Goal: Task Accomplishment & Management: Complete application form

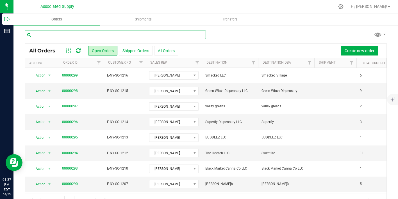
click at [152, 34] on input "text" at bounding box center [115, 35] width 181 height 8
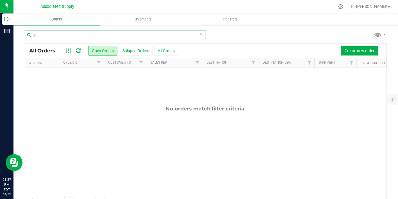
type input "g"
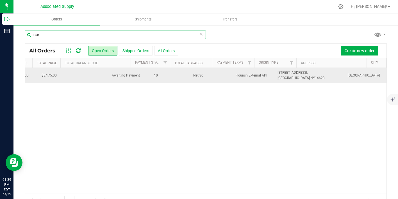
scroll to position [0, 632]
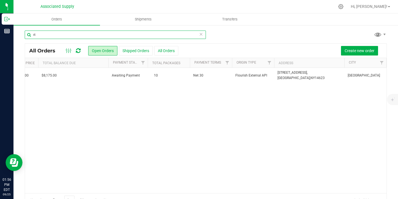
type input "r"
type input "MJ"
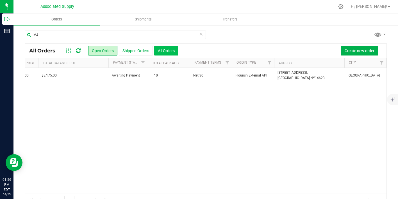
click at [168, 51] on button "All Orders" at bounding box center [166, 51] width 24 height 10
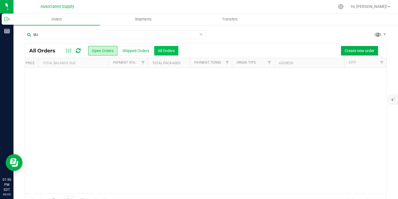
click at [173, 49] on button "All Orders" at bounding box center [166, 51] width 24 height 10
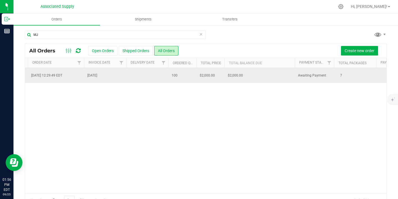
scroll to position [0, 231]
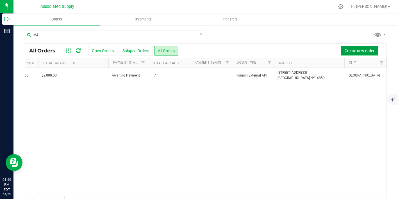
click at [354, 50] on span "Create new order" at bounding box center [359, 51] width 30 height 4
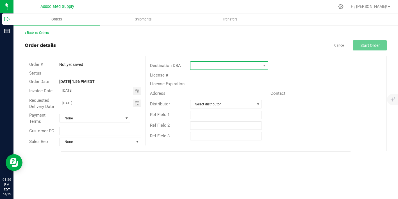
click at [204, 65] on span at bounding box center [225, 66] width 70 height 8
type input "MJ"
click at [49, 33] on link "Back to Orders" at bounding box center [37, 33] width 24 height 4
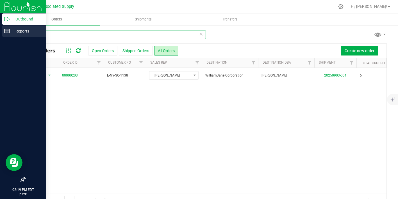
drag, startPoint x: 102, startPoint y: 35, endPoint x: 4, endPoint y: 28, distance: 98.7
click at [5, 28] on div "Outbound Reports 02:19 PM EDT 09/25/2025 09/25 Associated Supply Hi, Scott! Ord…" at bounding box center [199, 99] width 398 height 199
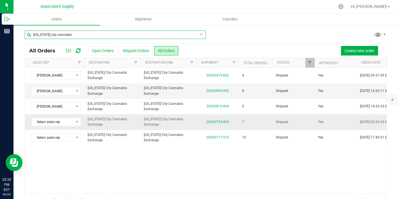
scroll to position [0, 123]
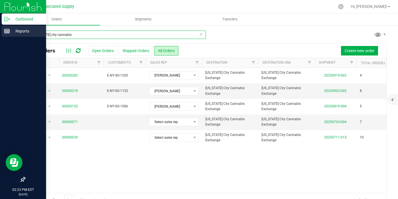
drag, startPoint x: 72, startPoint y: 33, endPoint x: 4, endPoint y: 31, distance: 68.2
click at [6, 31] on div "Outbound Reports 02:23 PM EDT 09/25/2025 09/25 Associated Supply Hi, Scott! Ord…" at bounding box center [199, 99] width 398 height 199
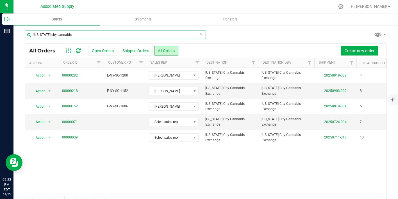
drag, startPoint x: 74, startPoint y: 38, endPoint x: 24, endPoint y: 33, distance: 49.9
click at [25, 33] on input "new york city cannabis" at bounding box center [115, 35] width 181 height 8
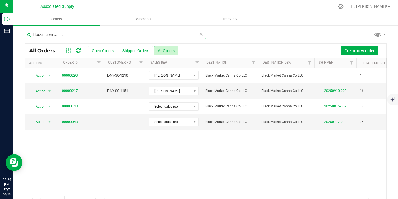
drag, startPoint x: 65, startPoint y: 35, endPoint x: -1, endPoint y: 30, distance: 66.1
click at [0, 30] on html "Outbound Reports 02:26 PM EDT 09/25/2025 09/25 Associated Supply Hi, Scott! Ord…" at bounding box center [199, 99] width 398 height 199
type input "ignyte"
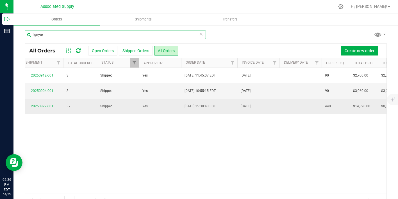
scroll to position [0, 305]
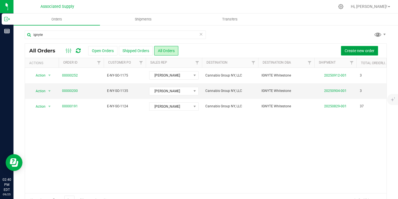
click at [362, 51] on span "Create new order" at bounding box center [359, 51] width 30 height 4
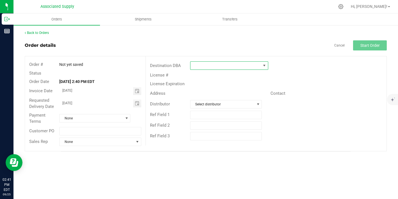
click at [202, 67] on span at bounding box center [225, 66] width 70 height 8
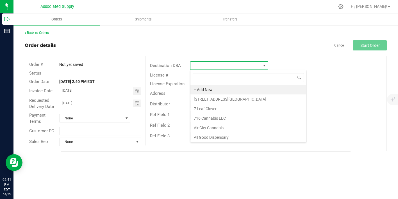
scroll to position [8, 78]
click at [216, 99] on li "[STREET_ADDRESS][GEOGRAPHIC_DATA]" at bounding box center [248, 100] width 116 height 10
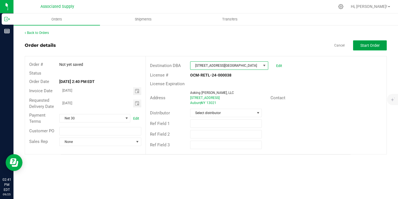
click at [384, 44] on button "Start Order" at bounding box center [370, 45] width 34 height 10
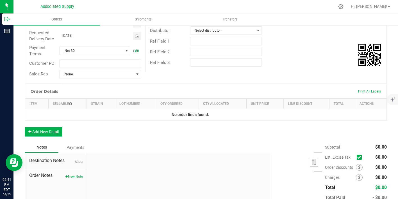
scroll to position [93, 0]
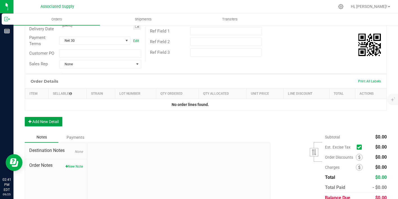
click at [48, 121] on button "Add New Detail" at bounding box center [44, 122] width 38 height 10
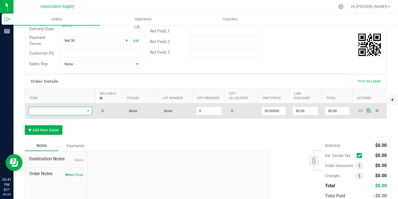
click at [91, 113] on span "NO DATA FOUND" at bounding box center [87, 111] width 7 height 8
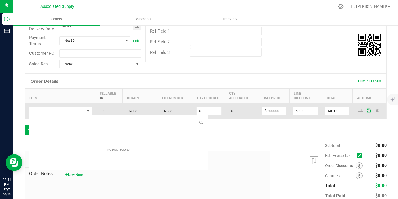
scroll to position [8, 63]
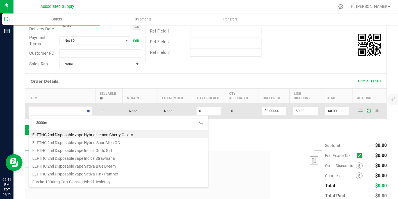
type input "3000mg"
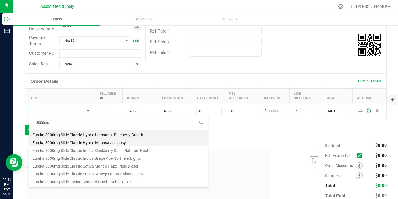
click at [112, 144] on li "Eureka 3000mg Slide Classic Hybrid Mimosa Jealousy" at bounding box center [118, 142] width 179 height 8
type input "0 ea"
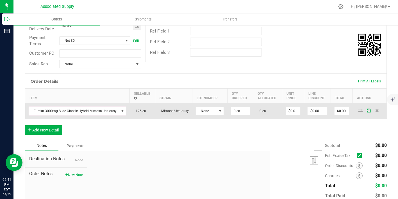
click at [102, 111] on span "Eureka 3000mg Slide Classic Hybrid Mimosa Jealousy" at bounding box center [74, 111] width 90 height 8
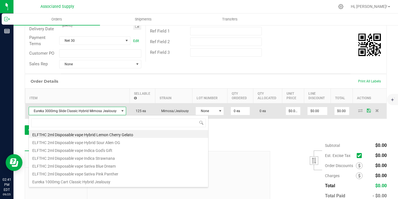
scroll to position [8, 96]
type input "blackberry"
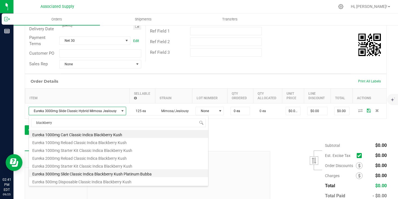
click at [109, 176] on li "Eureka 3000mg Slide Classic Indica Blackberry Kush Platinum Bubba" at bounding box center [118, 173] width 179 height 8
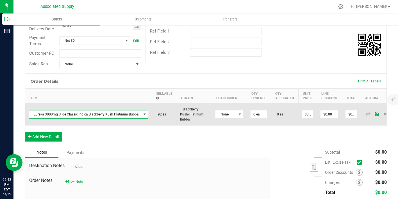
click at [100, 113] on span "Eureka 3000mg Slide Classic Indica Blackberry Kush Platinum Bubba" at bounding box center [85, 115] width 112 height 8
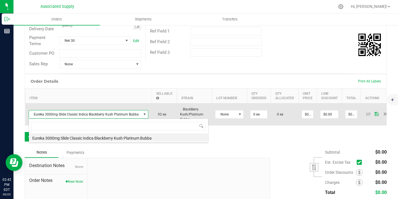
scroll to position [8, 118]
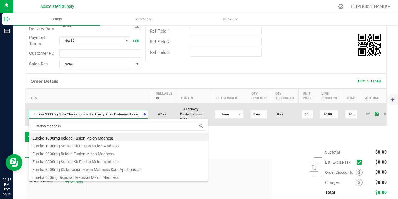
type input "melon madness"
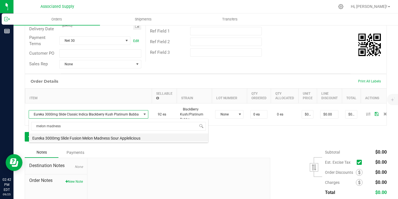
click at [84, 139] on li "Eureka 3000mg Slide Fusion Melon Madness Sour Applelicious" at bounding box center [118, 138] width 179 height 8
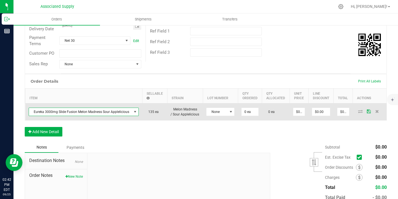
click at [83, 114] on span "Eureka 3000mg Slide Fusion Melon Madness Sour Applelicious" at bounding box center [80, 112] width 103 height 8
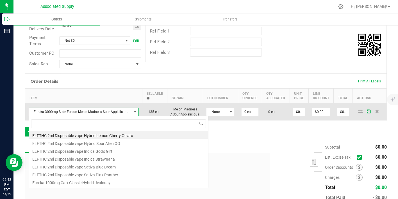
scroll to position [8, 109]
type input "concord"
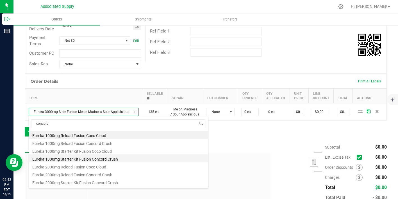
scroll to position [0, 0]
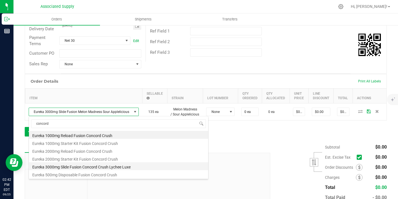
click at [101, 168] on li "Eureka 3000mg Slide Fusion Concord Crush Lychee Luxe" at bounding box center [118, 166] width 179 height 8
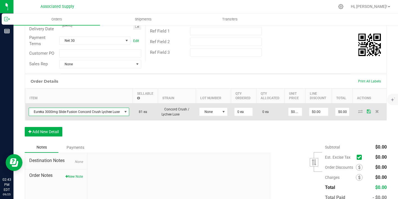
click at [98, 112] on span "Eureka 3000mg Slide Fusion Concord Crush Lychee Luxe" at bounding box center [75, 112] width 93 height 8
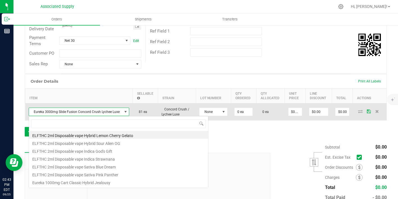
scroll to position [8, 99]
type input "ghost"
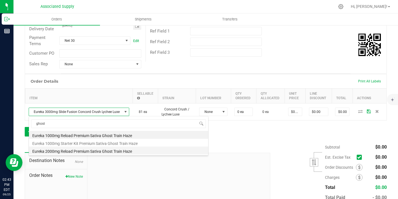
click at [93, 150] on li "Eureka 2000mg Reload Premium Sativa Ghost Train Haze" at bounding box center [118, 151] width 179 height 8
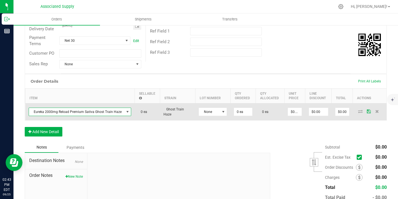
click at [106, 112] on span "Eureka 2000mg Reload Premium Sativa Ghost Train Haze" at bounding box center [76, 112] width 95 height 8
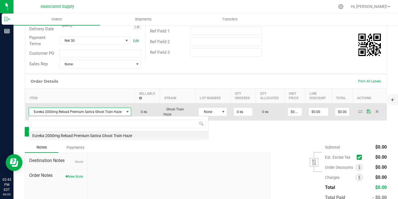
scroll to position [8, 100]
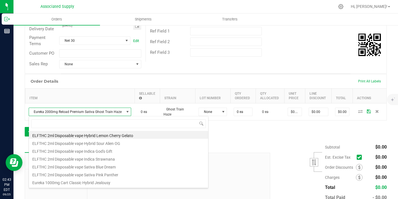
click at [234, 127] on div "Order Details Print All Labels Item Sellable Strain Lot Number Qty Ordered Qty …" at bounding box center [206, 108] width 362 height 68
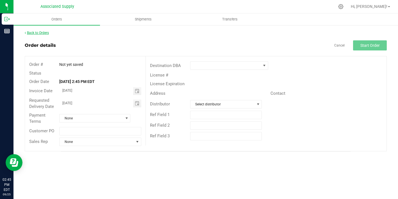
click at [43, 32] on link "Back to Orders" at bounding box center [37, 33] width 24 height 4
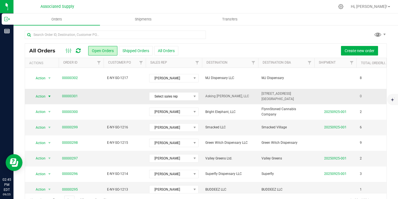
click at [50, 94] on span "select" at bounding box center [49, 96] width 4 height 4
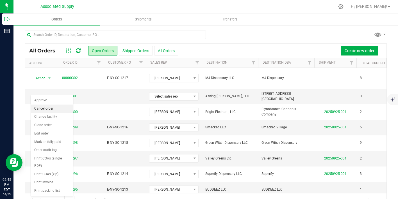
click at [48, 107] on li "Cancel order" at bounding box center [52, 109] width 42 height 8
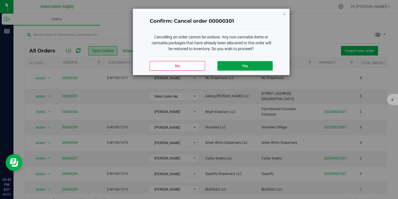
click at [243, 63] on button "Yes" at bounding box center [244, 66] width 55 height 10
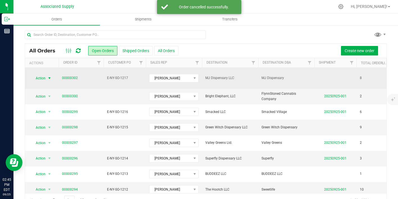
click at [52, 75] on span "select" at bounding box center [49, 78] width 7 height 8
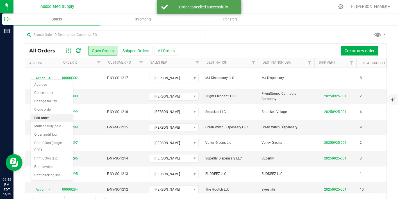
click at [43, 116] on li "Edit order" at bounding box center [52, 118] width 42 height 8
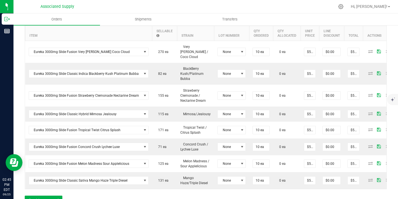
scroll to position [156, 0]
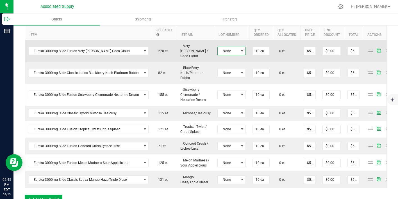
click at [240, 49] on span at bounding box center [242, 51] width 4 height 4
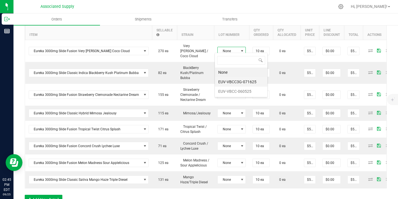
click at [233, 81] on li "EUV-VBCC3G-071625" at bounding box center [241, 82] width 52 height 10
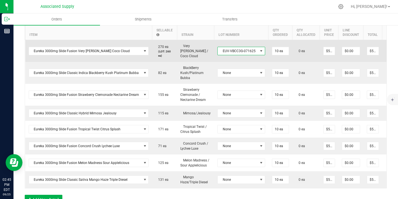
click at [240, 49] on span "EUV-VBCC3G-071625" at bounding box center [237, 51] width 40 height 8
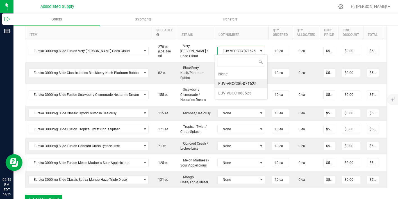
scroll to position [8, 47]
click at [238, 88] on li "EUV-VBCC-060525" at bounding box center [241, 93] width 52 height 10
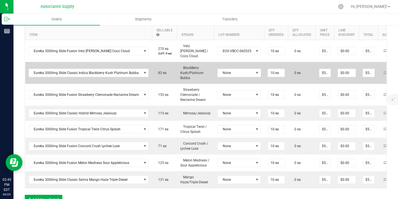
click at [240, 73] on td "None" at bounding box center [239, 73] width 50 height 22
click at [240, 70] on span "None" at bounding box center [235, 73] width 36 height 8
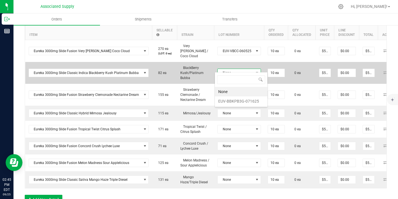
scroll to position [8, 43]
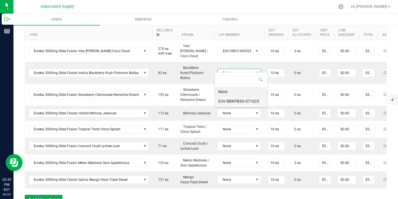
click at [242, 101] on li "EUV-BBKPB3G-071625" at bounding box center [241, 102] width 52 height 10
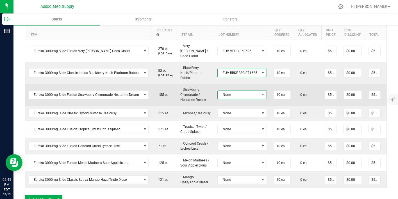
click at [246, 91] on span "None" at bounding box center [238, 95] width 42 height 8
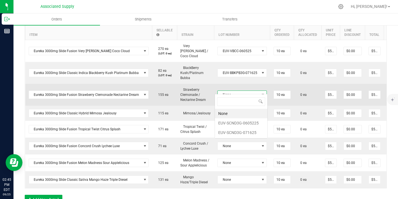
scroll to position [8, 49]
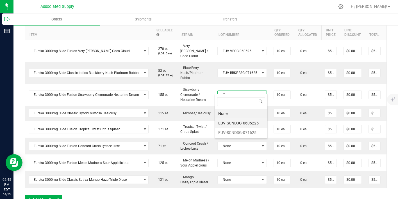
click at [244, 125] on li "EUV-SCND3G-0605225" at bounding box center [241, 123] width 52 height 10
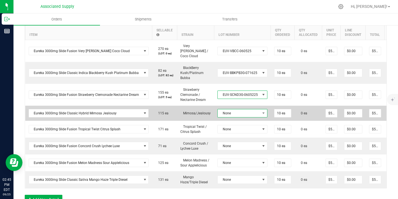
click at [245, 109] on span "None" at bounding box center [238, 113] width 42 height 8
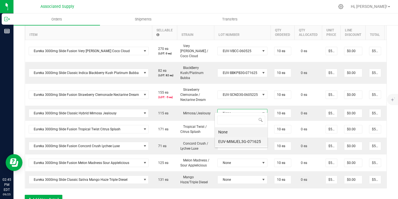
click at [242, 142] on li "EUV-MIMJEL3G-071625" at bounding box center [241, 142] width 52 height 10
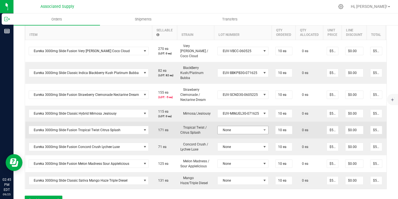
click at [247, 129] on td "None" at bounding box center [243, 130] width 58 height 17
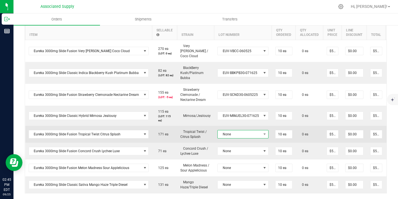
click at [247, 130] on span "None" at bounding box center [238, 134] width 43 height 8
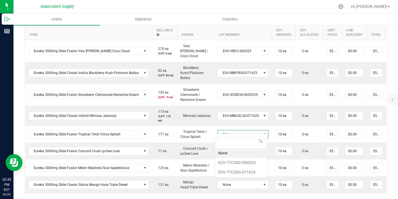
scroll to position [8, 51]
click at [249, 164] on li "EUV-TTCS3G-060525" at bounding box center [241, 163] width 52 height 10
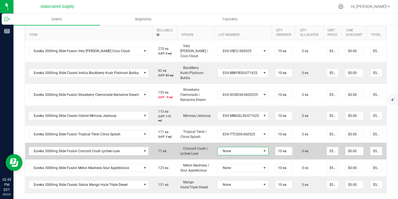
click at [248, 150] on span "None" at bounding box center [238, 151] width 43 height 8
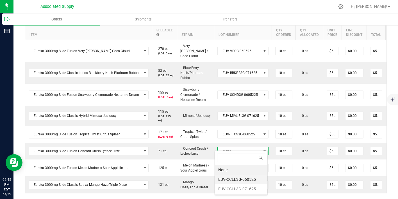
click at [242, 179] on li "EUV-CCLL3G-060525" at bounding box center [241, 180] width 52 height 10
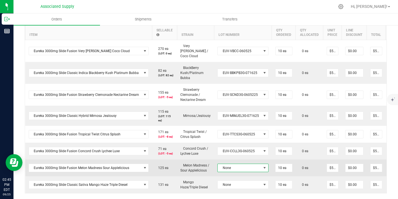
click at [246, 164] on span "None" at bounding box center [238, 168] width 43 height 8
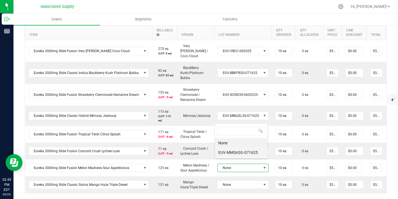
click at [247, 153] on li "EUV-MMSA3G-071625" at bounding box center [241, 153] width 52 height 10
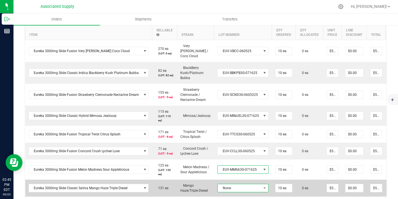
click at [247, 184] on span "None" at bounding box center [238, 188] width 43 height 8
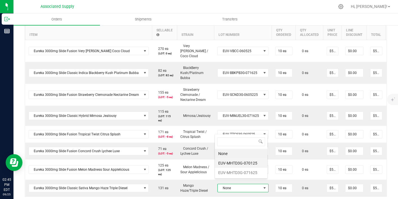
click at [245, 166] on li "EUV-MHTD3G-070125" at bounding box center [241, 164] width 52 height 10
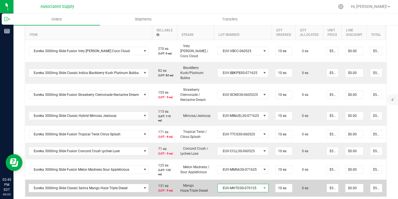
click at [254, 184] on span "EUV-MHTD3G-070125" at bounding box center [238, 188] width 43 height 8
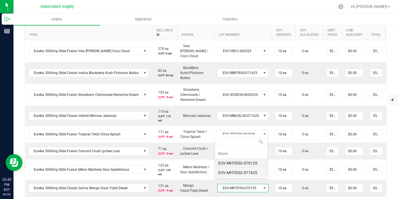
click at [254, 169] on li "EUV-MHTD3G-071625" at bounding box center [241, 173] width 52 height 10
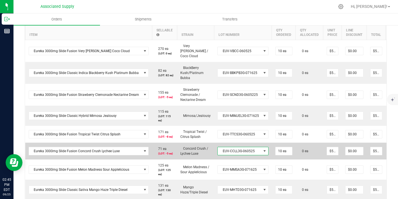
click at [248, 147] on span "EUV-CCLL3G-060525" at bounding box center [238, 151] width 43 height 8
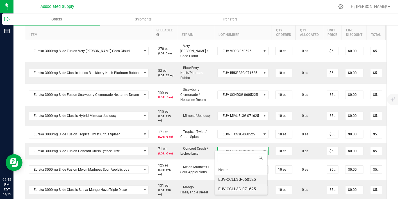
click at [243, 187] on li "EUV-CCLL3G-071625" at bounding box center [241, 189] width 52 height 10
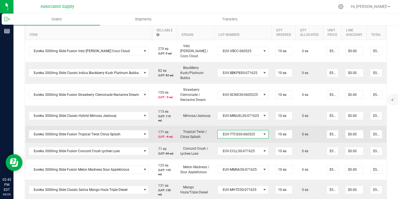
click at [244, 130] on span "EUV-TTCS3G-060525" at bounding box center [238, 134] width 43 height 8
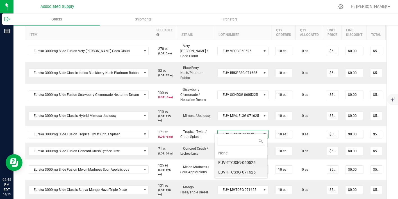
click at [244, 169] on li "EUV-TTCS3G-071625" at bounding box center [241, 173] width 52 height 10
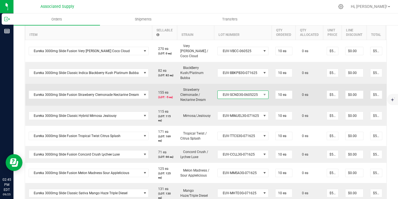
click at [251, 91] on span "EUV-SCND3G-0605225" at bounding box center [238, 95] width 43 height 8
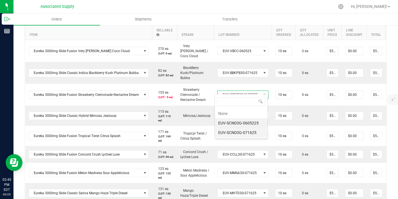
click at [245, 134] on li "EUV-SCND3G-071625" at bounding box center [241, 133] width 52 height 10
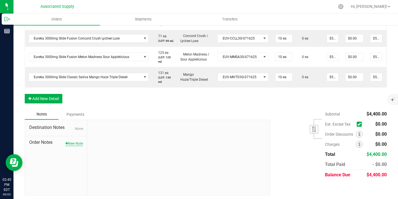
click at [77, 143] on button "New Note" at bounding box center [73, 143] width 17 height 5
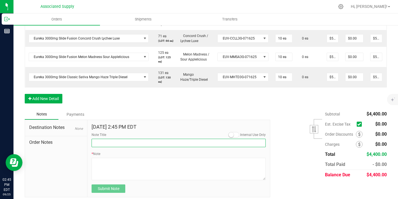
click at [114, 141] on input "Note Title" at bounding box center [178, 143] width 174 height 8
type input "NEW BANKING / WIRE INFO"
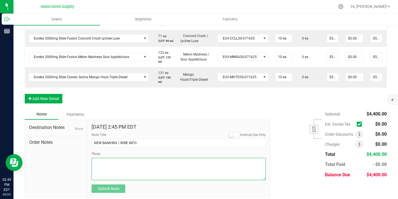
click at [120, 166] on textarea "* Note" at bounding box center [178, 169] width 174 height 22
paste textarea "Bank info for payment. Dime Community bank Routing # [US_BANK_ROUTING_MICR] Acc…"
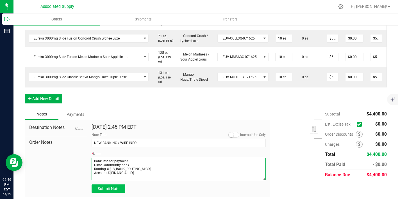
type textarea "Bank info for payment. Dime Community bank Routing # [US_BANK_ROUTING_MICR] Acc…"
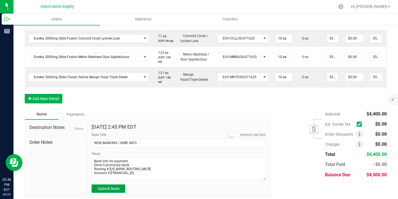
click at [118, 187] on span "Submit Note" at bounding box center [109, 189] width 22 height 4
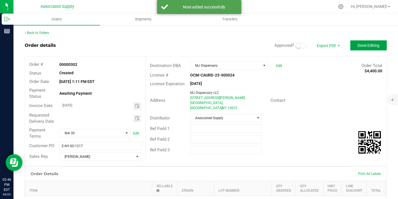
click at [366, 45] on span "Done Editing" at bounding box center [368, 45] width 22 height 4
